Goal: Check status: Check status

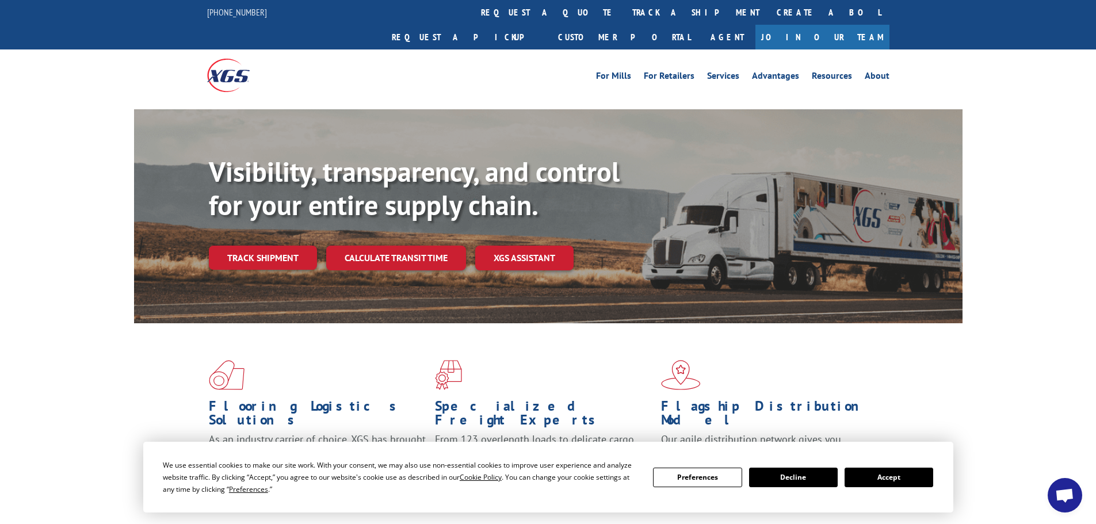
click at [624, 18] on link "track a shipment" at bounding box center [696, 12] width 144 height 25
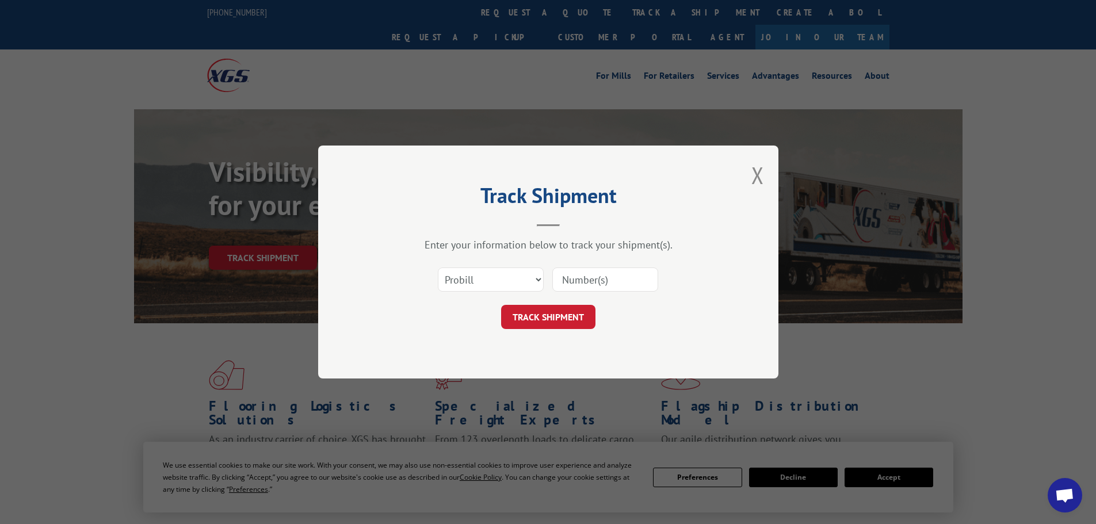
click at [585, 276] on input at bounding box center [605, 280] width 106 height 24
type input "6000904 6003498 6006776 6009783"
click at [567, 329] on button "TRACK SHIPMENT" at bounding box center [548, 317] width 94 height 24
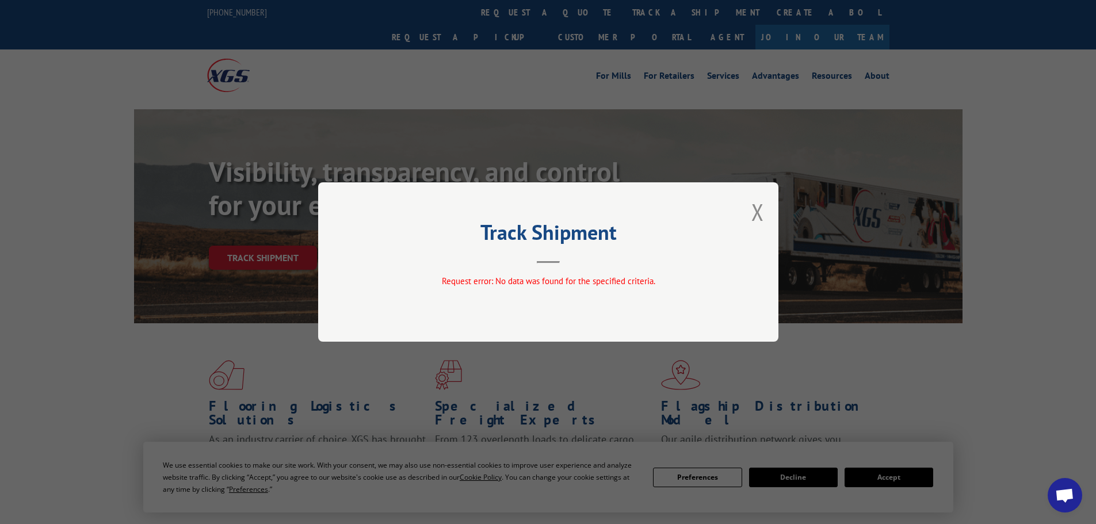
click at [748, 214] on div "Track Shipment Request error: No data was found for the specified criteria." at bounding box center [548, 261] width 460 height 159
click at [760, 213] on button "Close modal" at bounding box center [758, 212] width 13 height 31
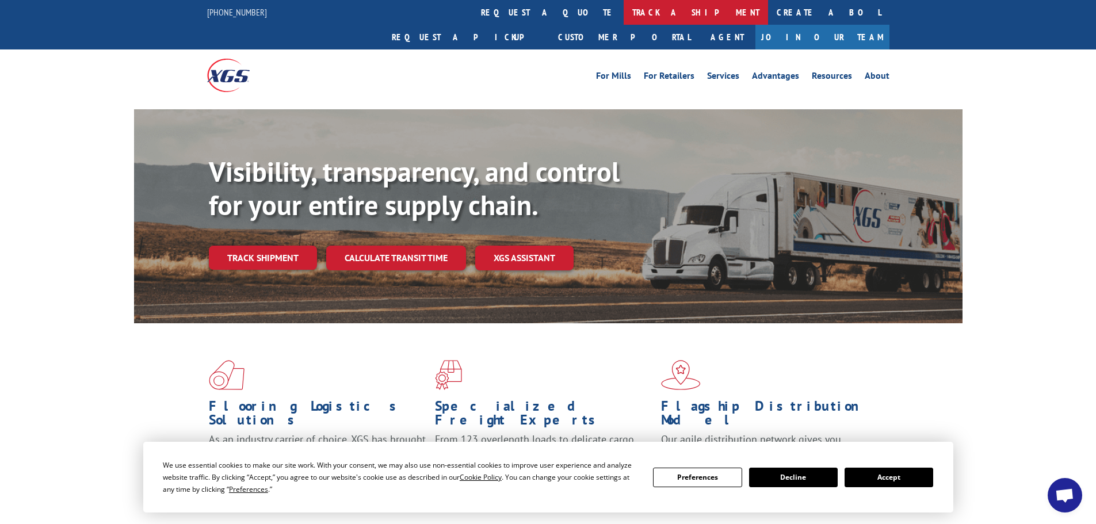
click at [624, 13] on link "track a shipment" at bounding box center [696, 12] width 144 height 25
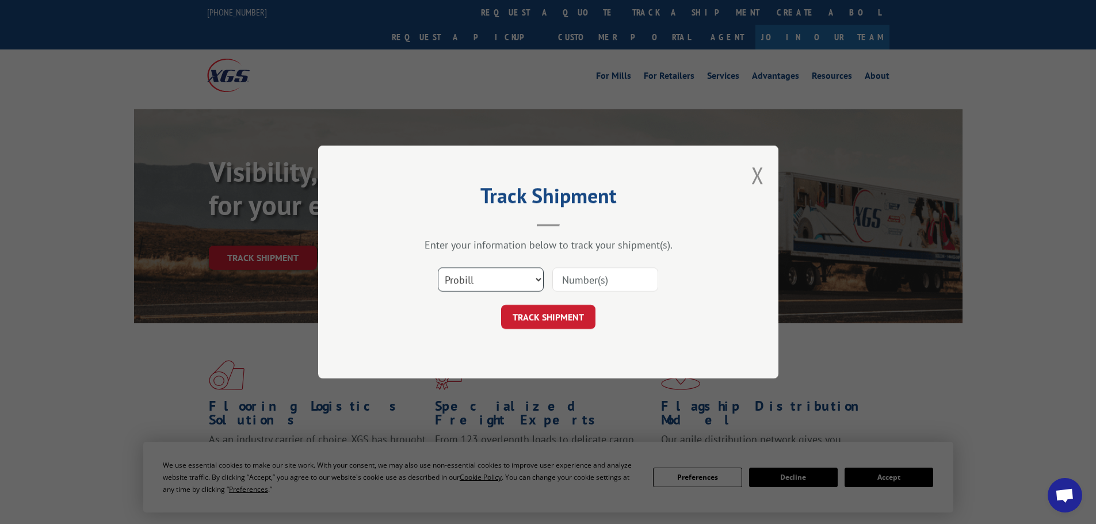
click at [493, 285] on select "Select category... Probill BOL PO" at bounding box center [491, 280] width 106 height 24
select select "bol"
click at [438, 268] on select "Select category... Probill BOL PO" at bounding box center [491, 280] width 106 height 24
click at [615, 279] on input at bounding box center [605, 280] width 106 height 24
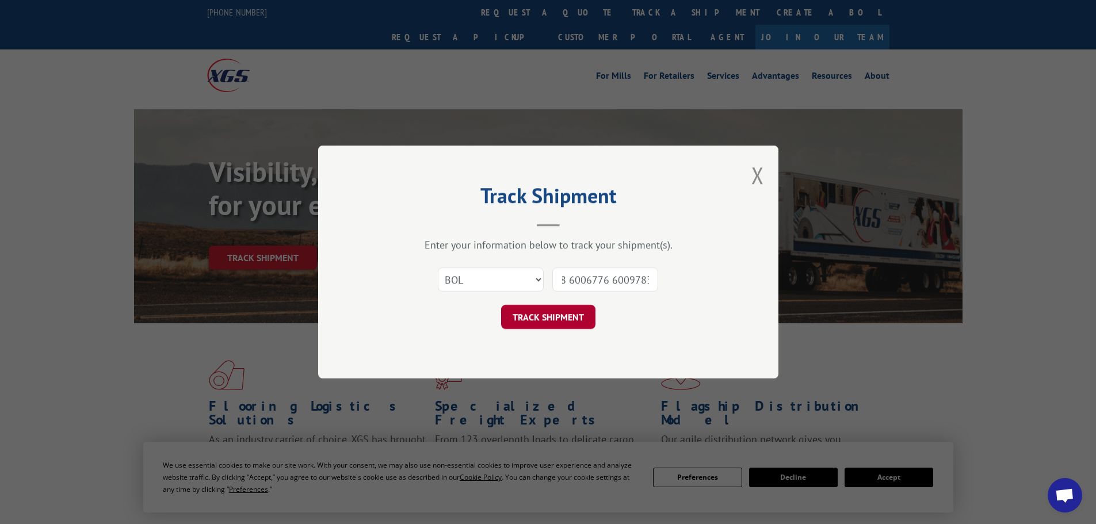
type input "6000904 6003498 6006776 6009783"
click at [542, 312] on button "TRACK SHIPMENT" at bounding box center [548, 317] width 94 height 24
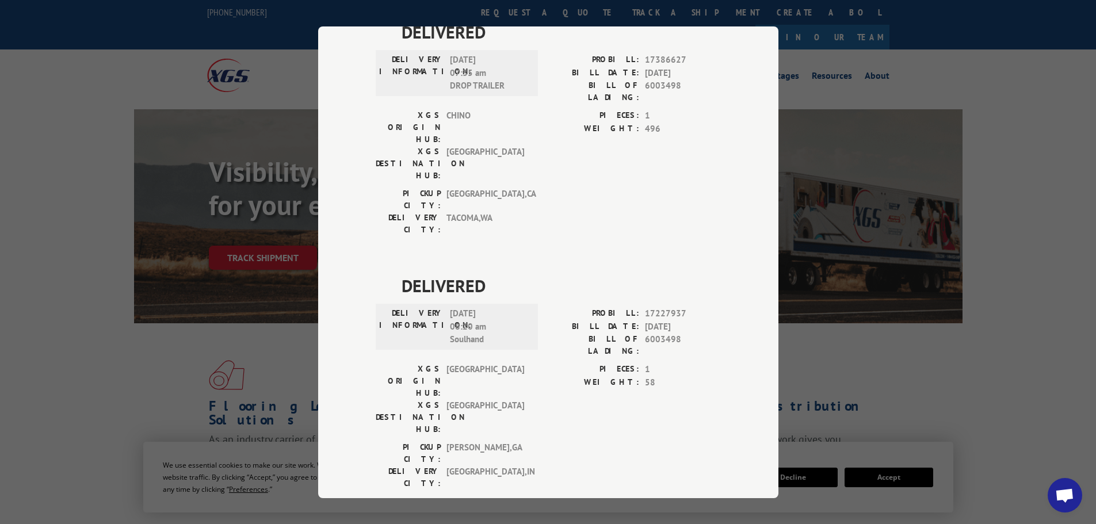
scroll to position [435, 0]
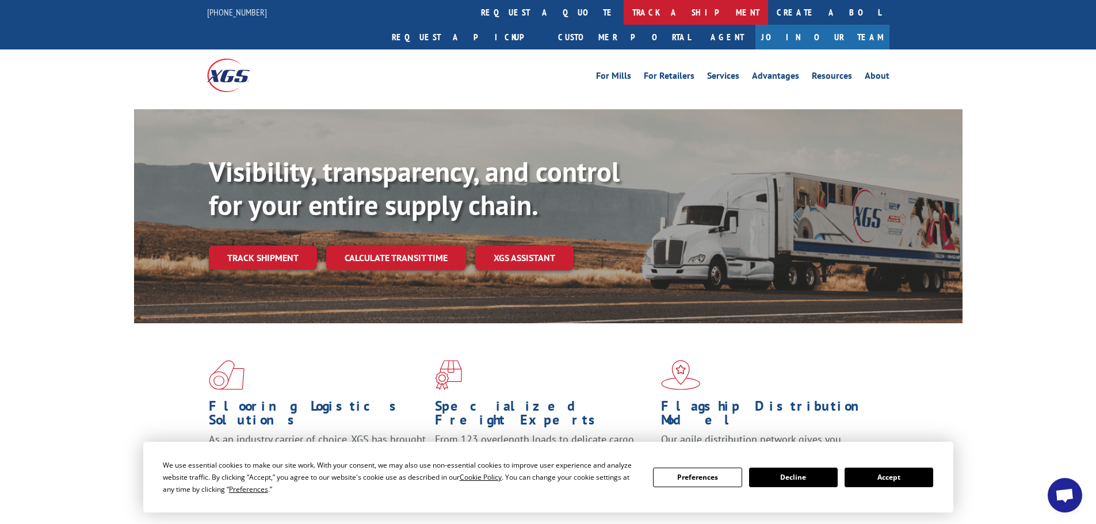
click at [624, 9] on link "track a shipment" at bounding box center [696, 12] width 144 height 25
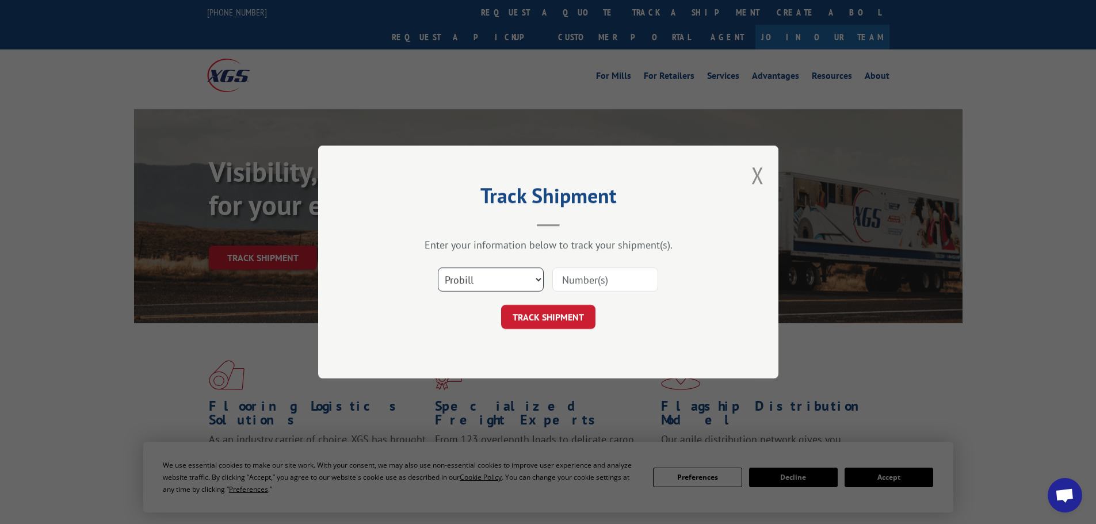
click at [508, 272] on select "Select category... Probill BOL PO" at bounding box center [491, 280] width 106 height 24
select select "bol"
click at [438, 268] on select "Select category... Probill BOL PO" at bounding box center [491, 280] width 106 height 24
click at [603, 289] on input at bounding box center [605, 280] width 106 height 24
paste input "2844010"
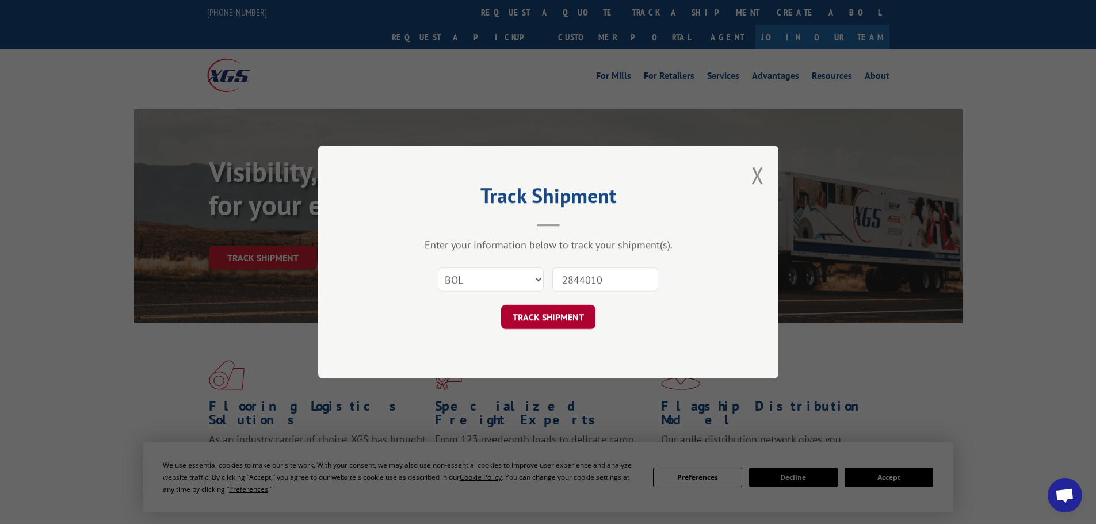
type input "2844010"
click at [553, 325] on button "TRACK SHIPMENT" at bounding box center [548, 317] width 94 height 24
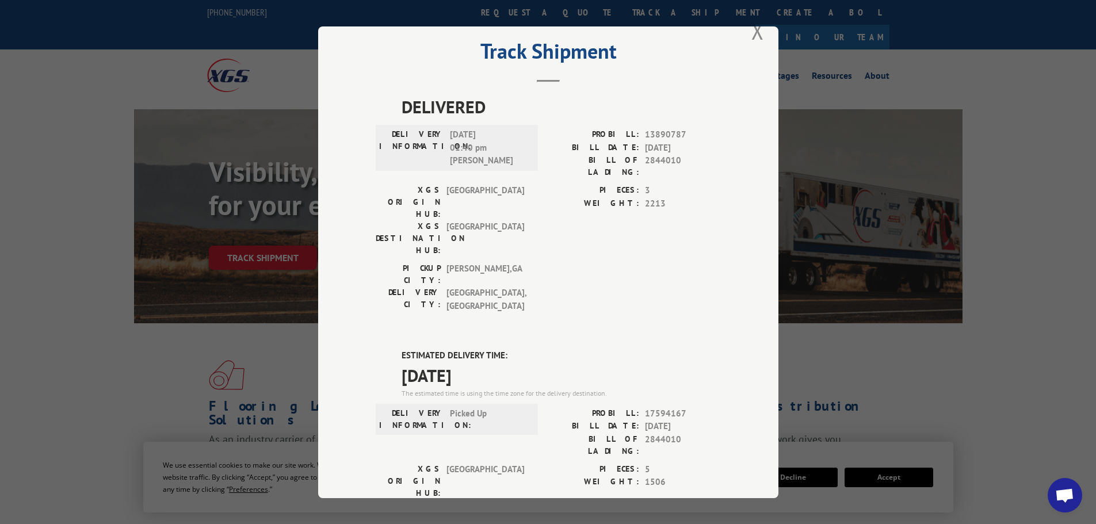
scroll to position [4, 0]
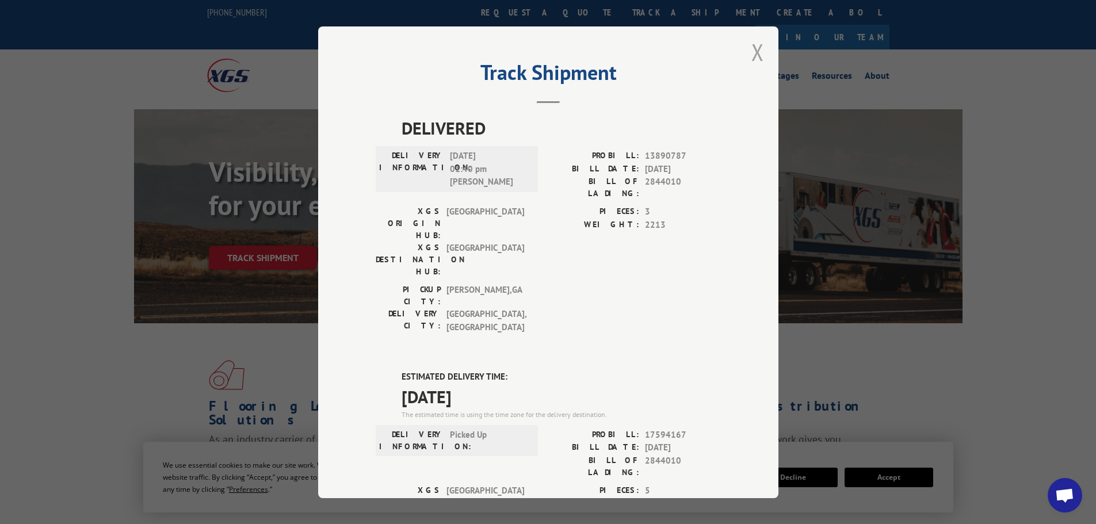
click at [758, 45] on button "Close modal" at bounding box center [758, 52] width 13 height 31
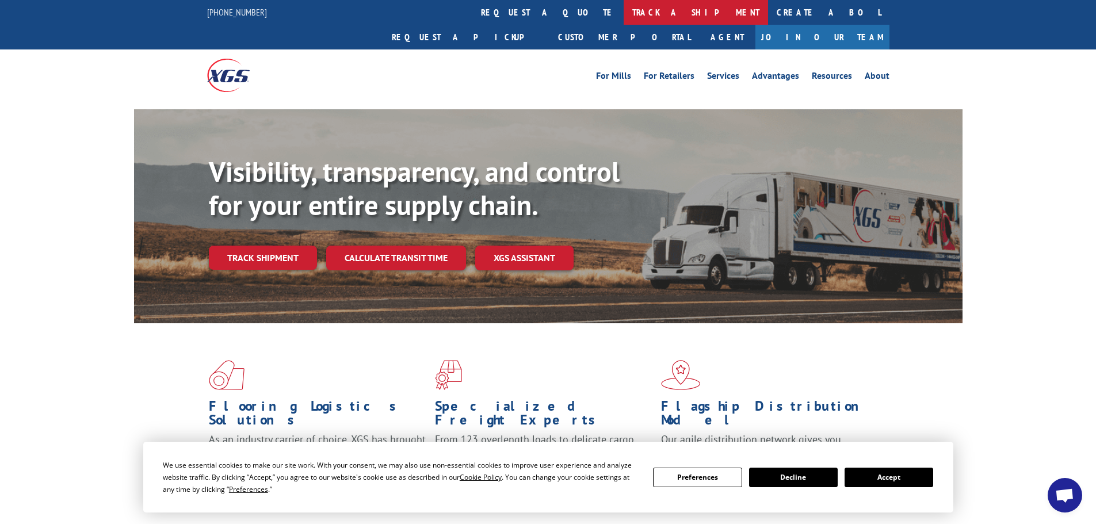
click at [624, 12] on link "track a shipment" at bounding box center [696, 12] width 144 height 25
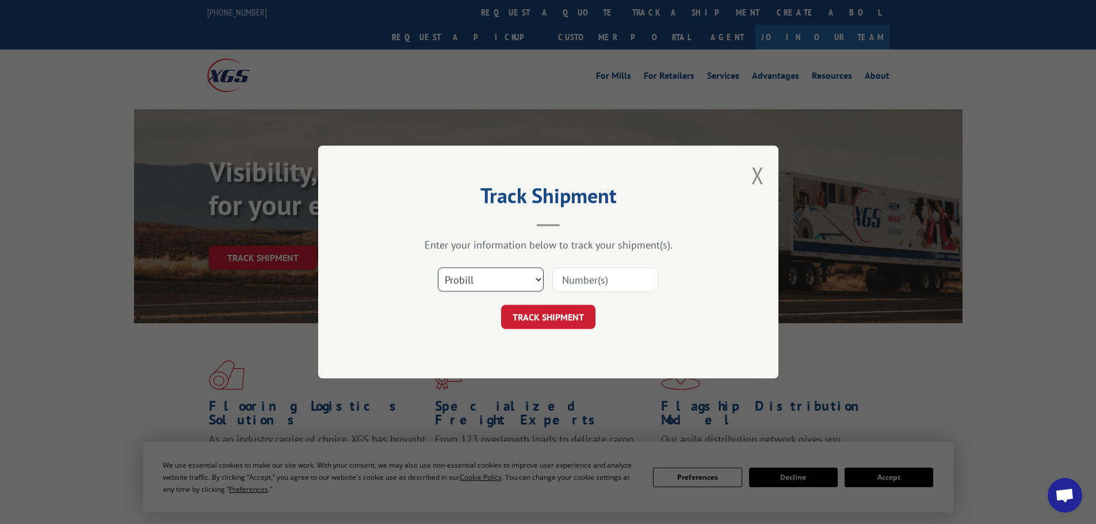
drag, startPoint x: 509, startPoint y: 276, endPoint x: 506, endPoint y: 289, distance: 13.4
click at [508, 276] on select "Select category... Probill BOL PO" at bounding box center [491, 280] width 106 height 24
click at [438, 268] on select "Select category... Probill BOL PO" at bounding box center [491, 280] width 106 height 24
drag, startPoint x: 489, startPoint y: 283, endPoint x: 484, endPoint y: 290, distance: 8.8
click at [489, 283] on select "Select category... Probill BOL PO" at bounding box center [491, 280] width 106 height 24
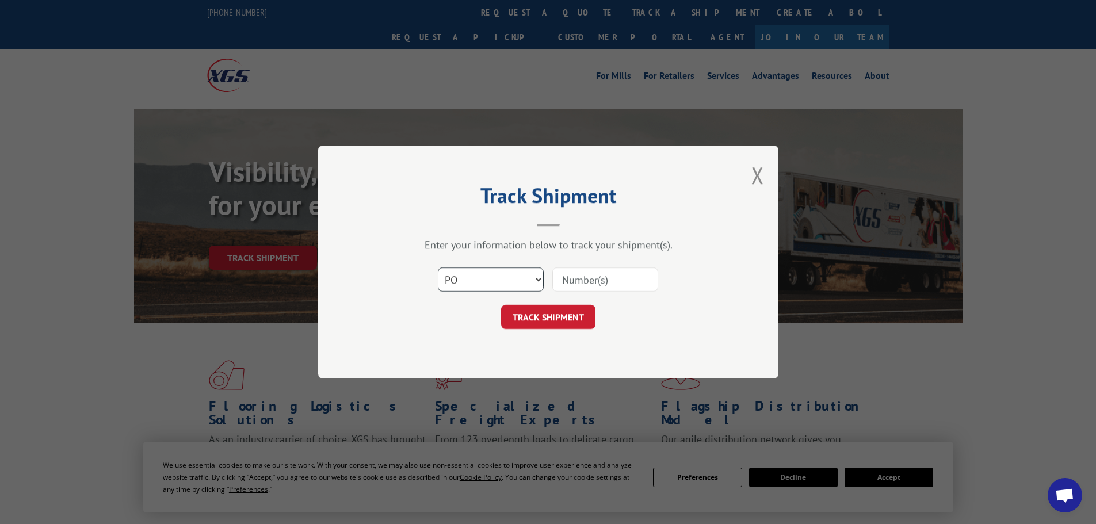
select select "bol"
click at [438, 268] on select "Select category... Probill BOL PO" at bounding box center [491, 280] width 106 height 24
paste input "2844010"
type input "2844010"
click at [581, 315] on button "TRACK SHIPMENT" at bounding box center [548, 317] width 94 height 24
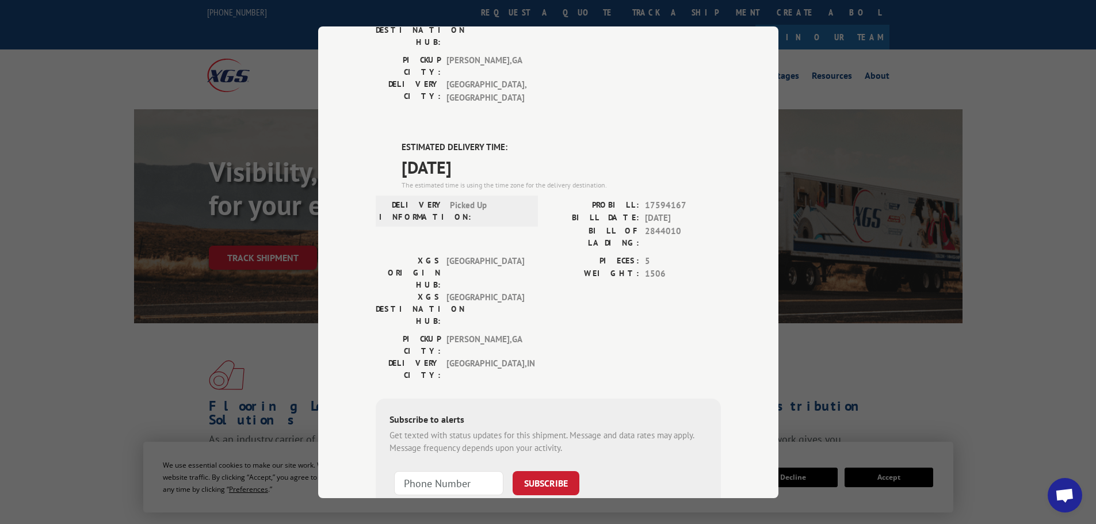
scroll to position [234, 0]
